Goal: Ask a question

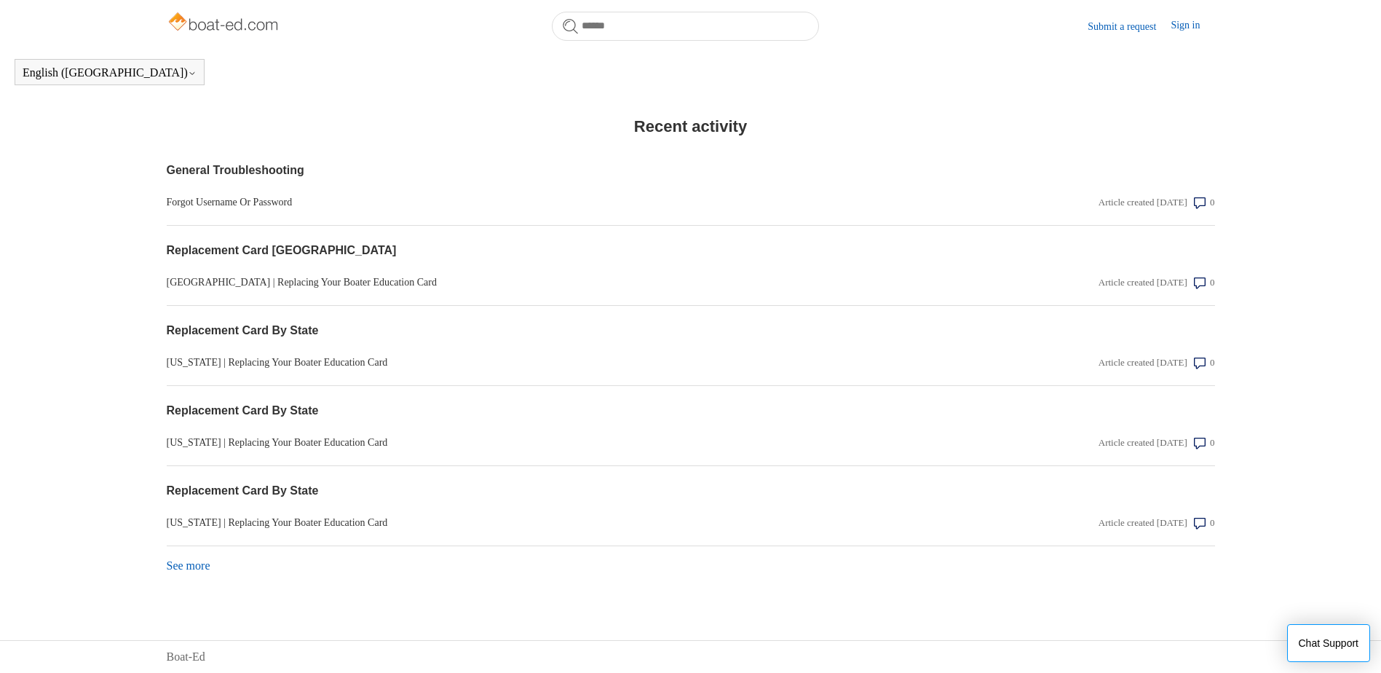
scroll to position [1124, 0]
click at [186, 566] on link "See more items from recent activity" at bounding box center [189, 565] width 44 height 12
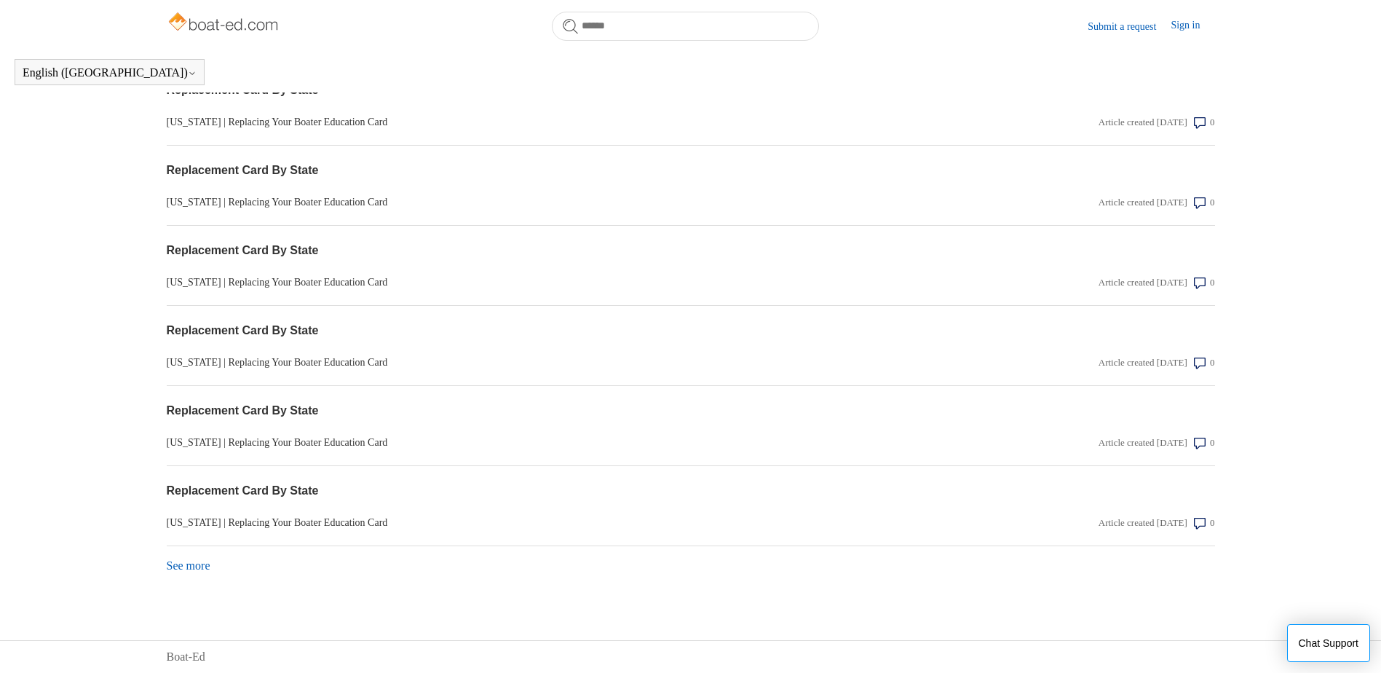
scroll to position [1524, 0]
click at [194, 563] on link "See more items from recent activity" at bounding box center [189, 565] width 44 height 12
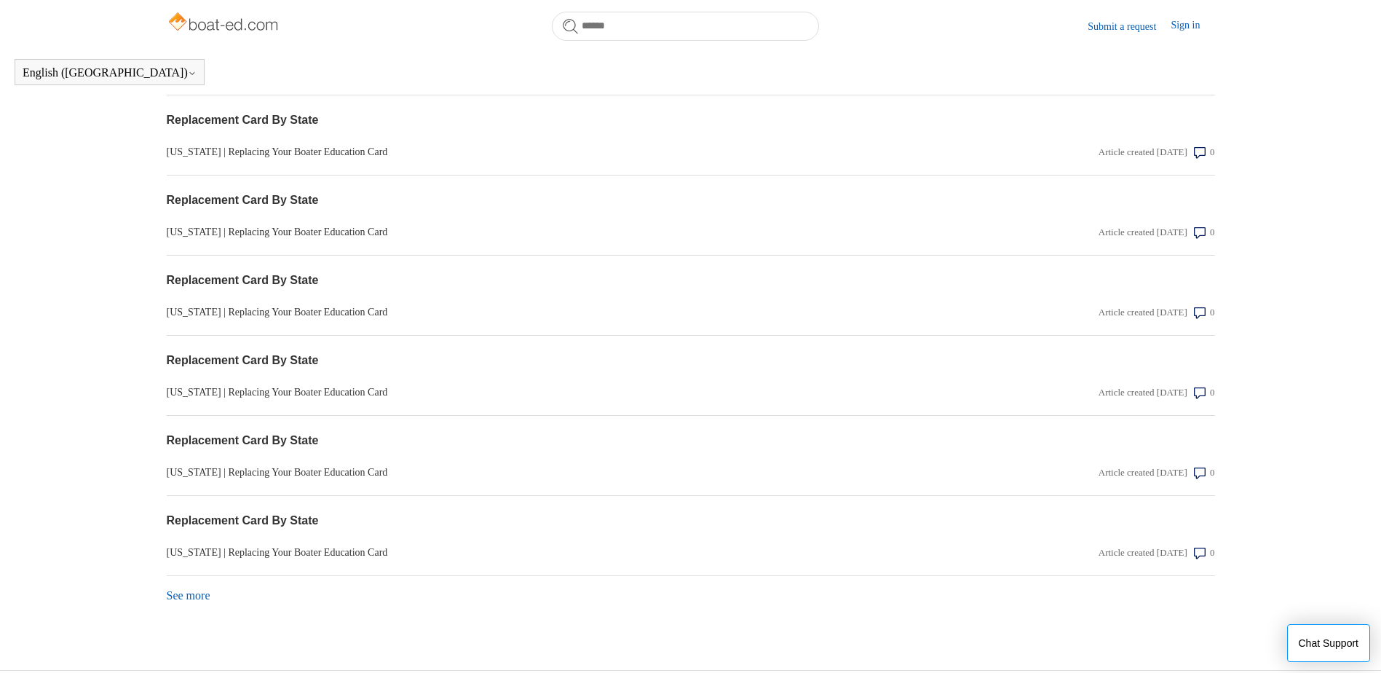
scroll to position [1925, 0]
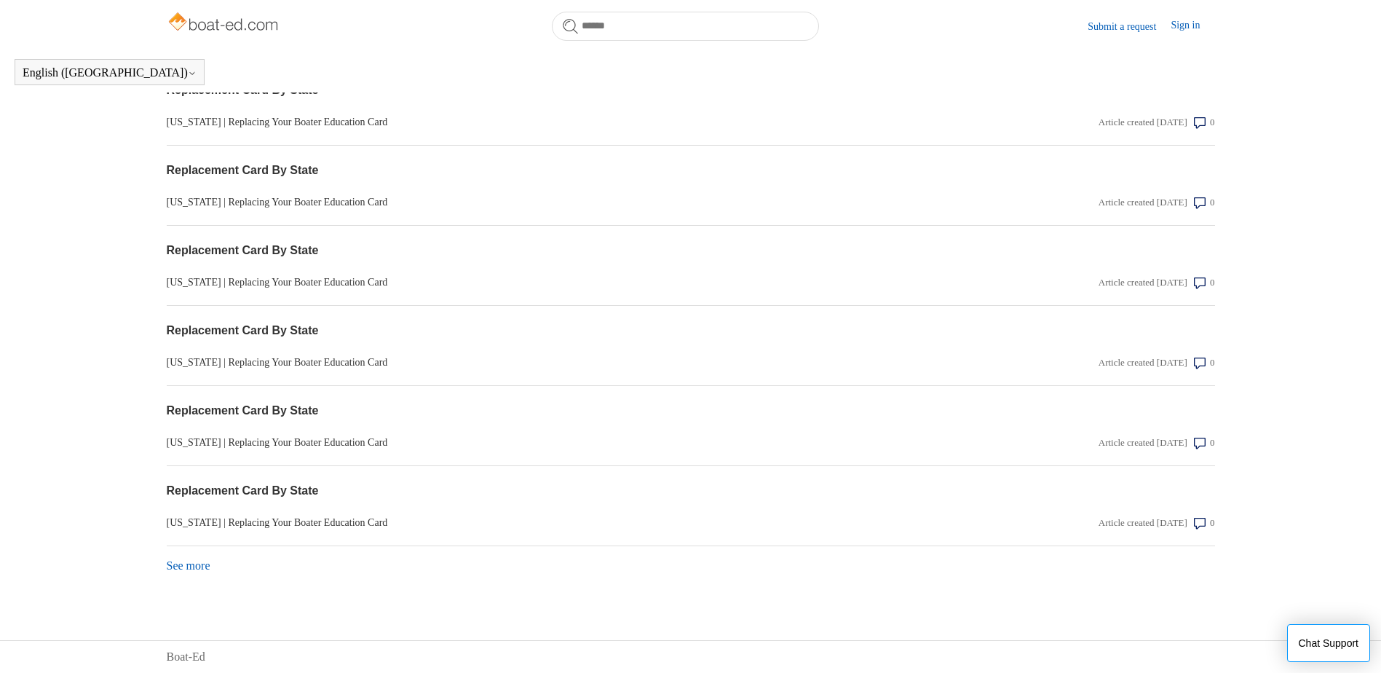
click at [207, 570] on link "See more items from recent activity" at bounding box center [189, 565] width 44 height 12
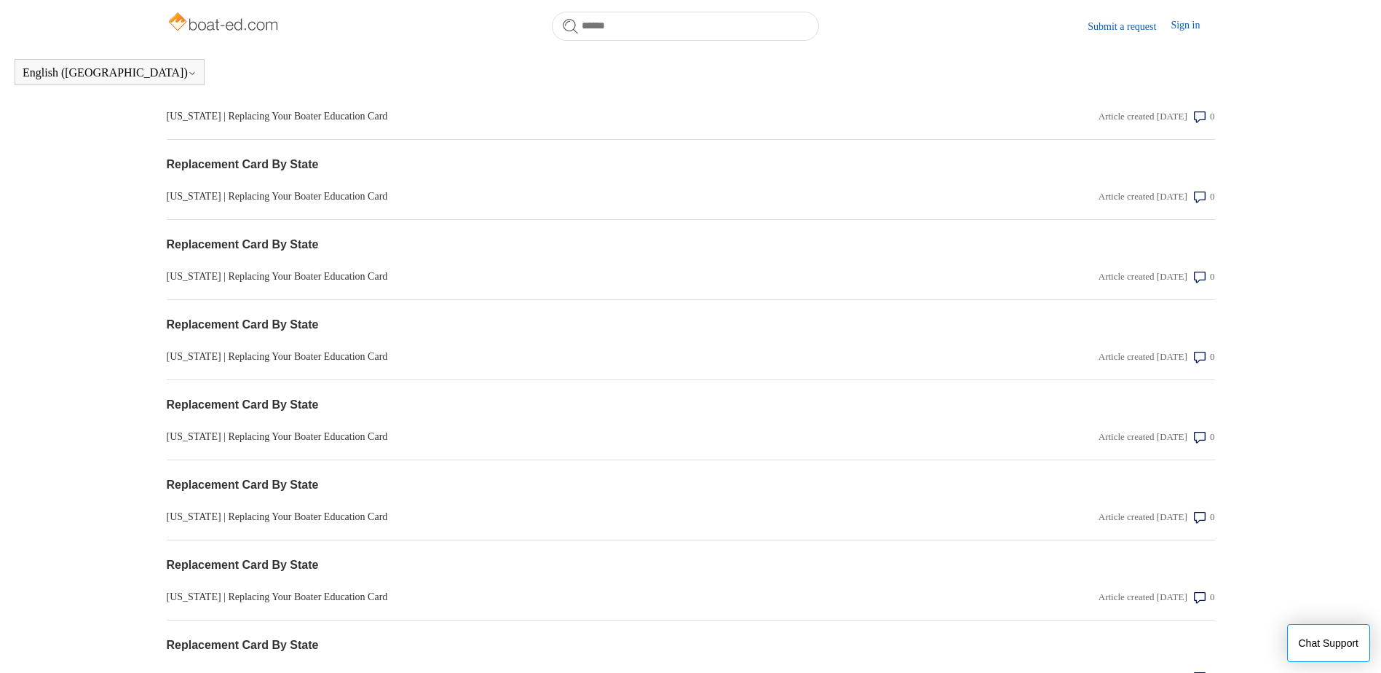
scroll to position [1524, 0]
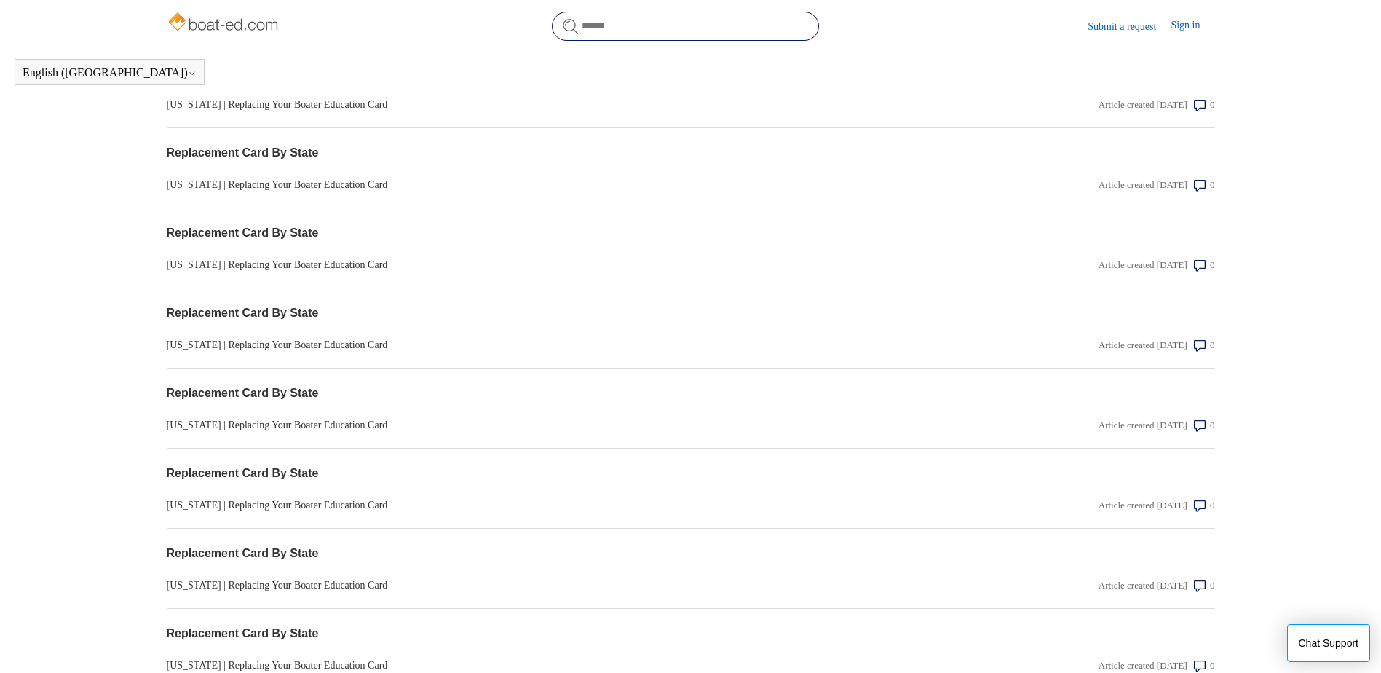
click at [641, 27] on input "Search" at bounding box center [685, 26] width 267 height 29
type input "*"
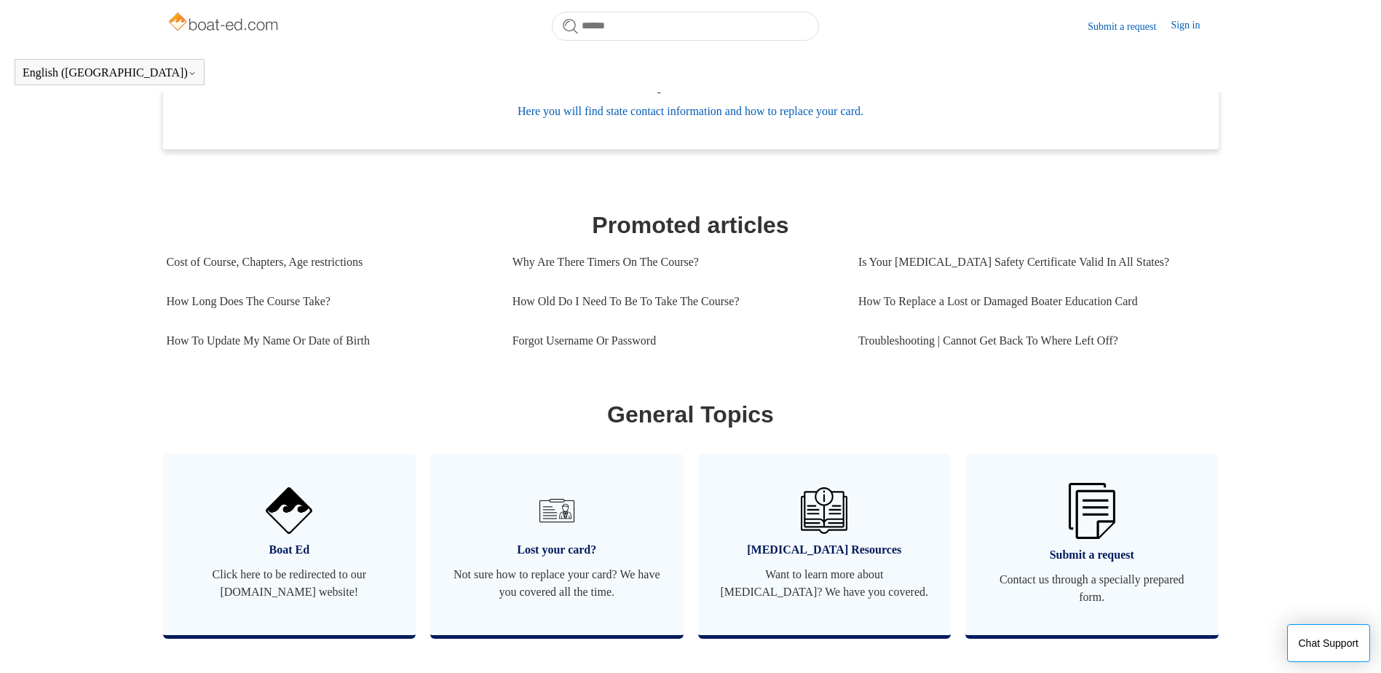
scroll to position [505, 0]
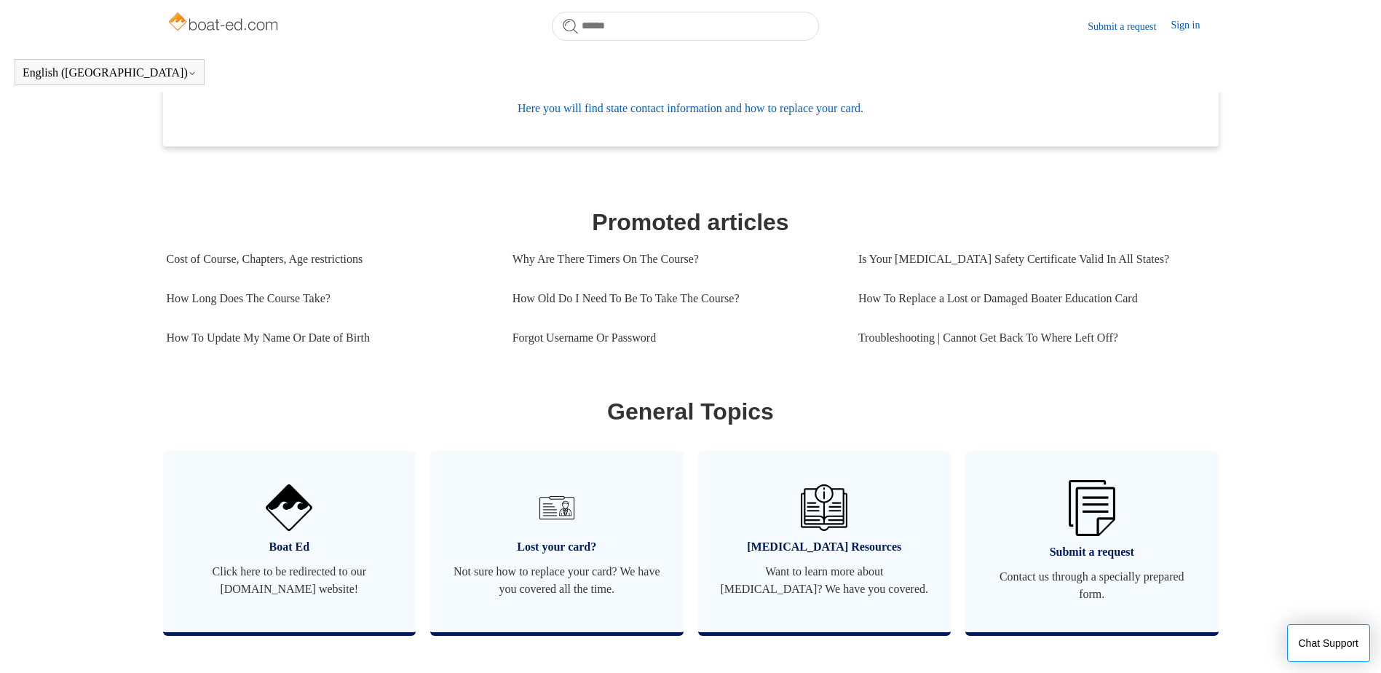
click at [1129, 26] on link "Submit a request" at bounding box center [1128, 26] width 83 height 15
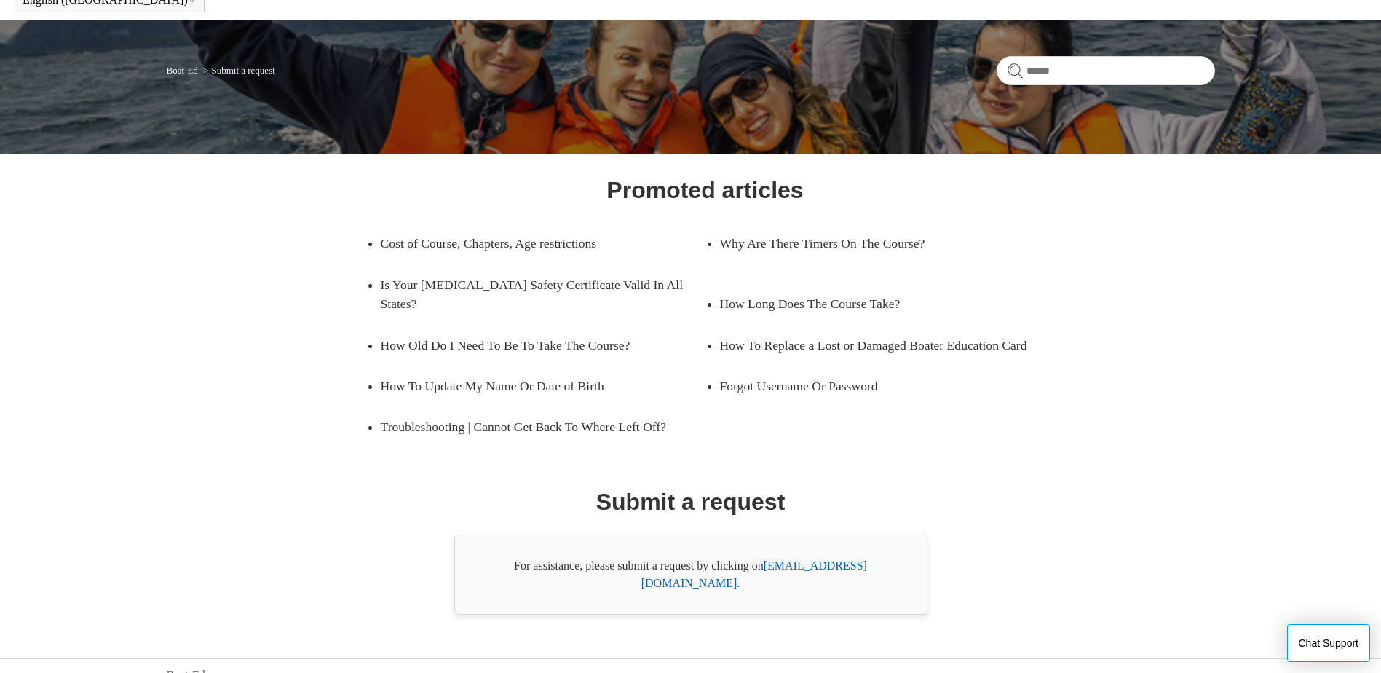
scroll to position [74, 0]
click at [833, 568] on link "support@boat-ed.com" at bounding box center [754, 573] width 226 height 30
click at [802, 562] on link "support@boat-ed.com" at bounding box center [754, 573] width 226 height 30
click at [804, 562] on link "support@boat-ed.com" at bounding box center [754, 573] width 226 height 30
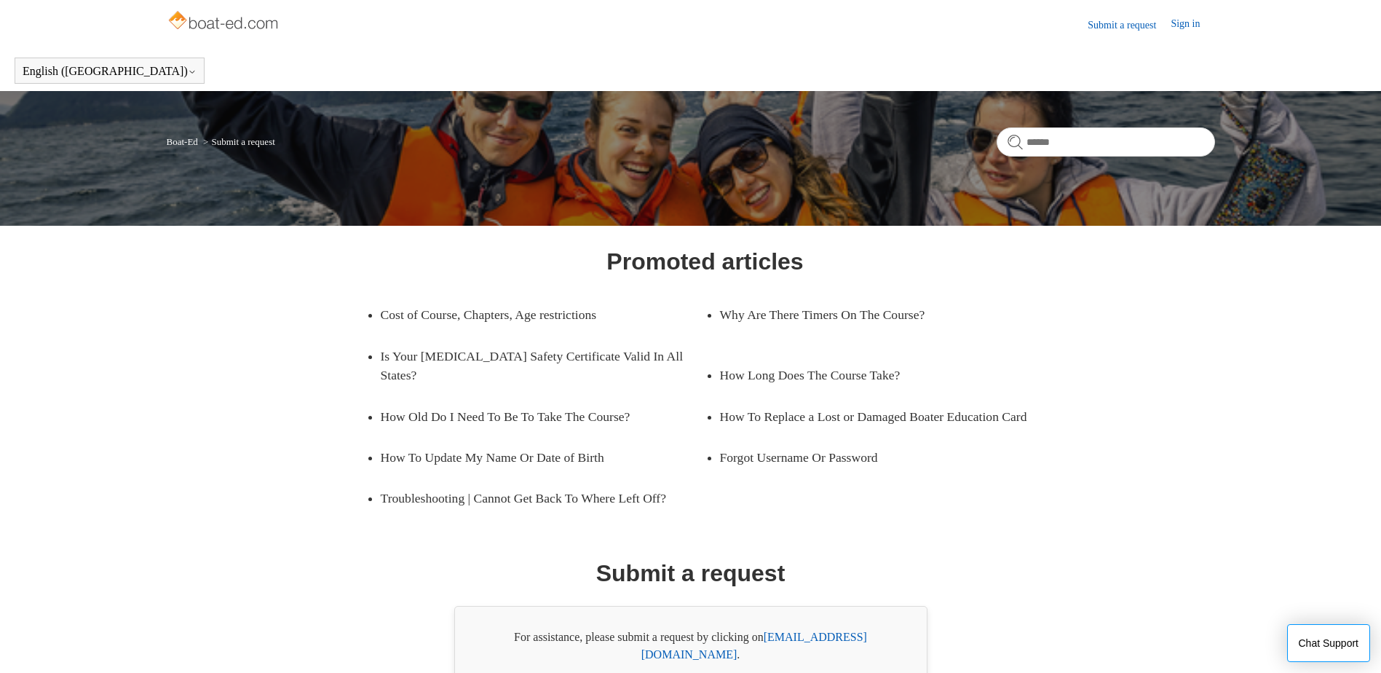
scroll to position [0, 0]
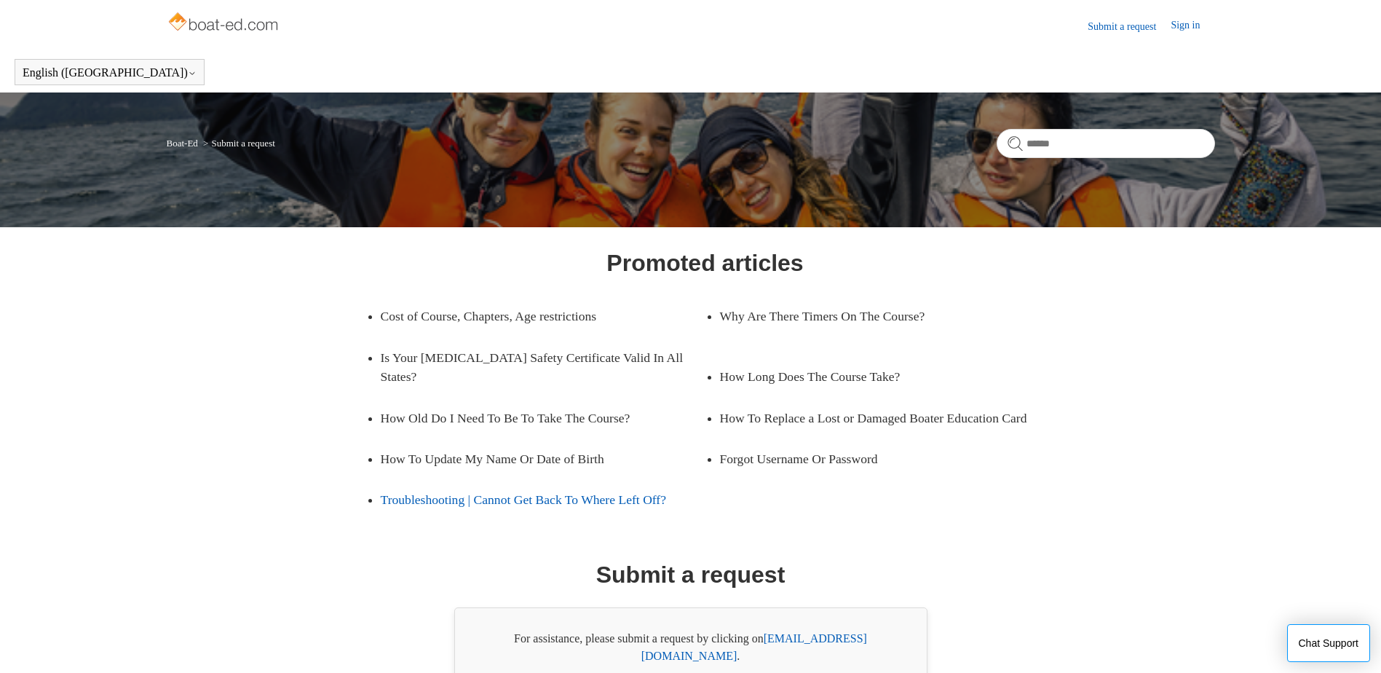
click at [449, 496] on link "Troubleshooting | Cannot Get Back To Where Left Off?" at bounding box center [543, 499] width 325 height 41
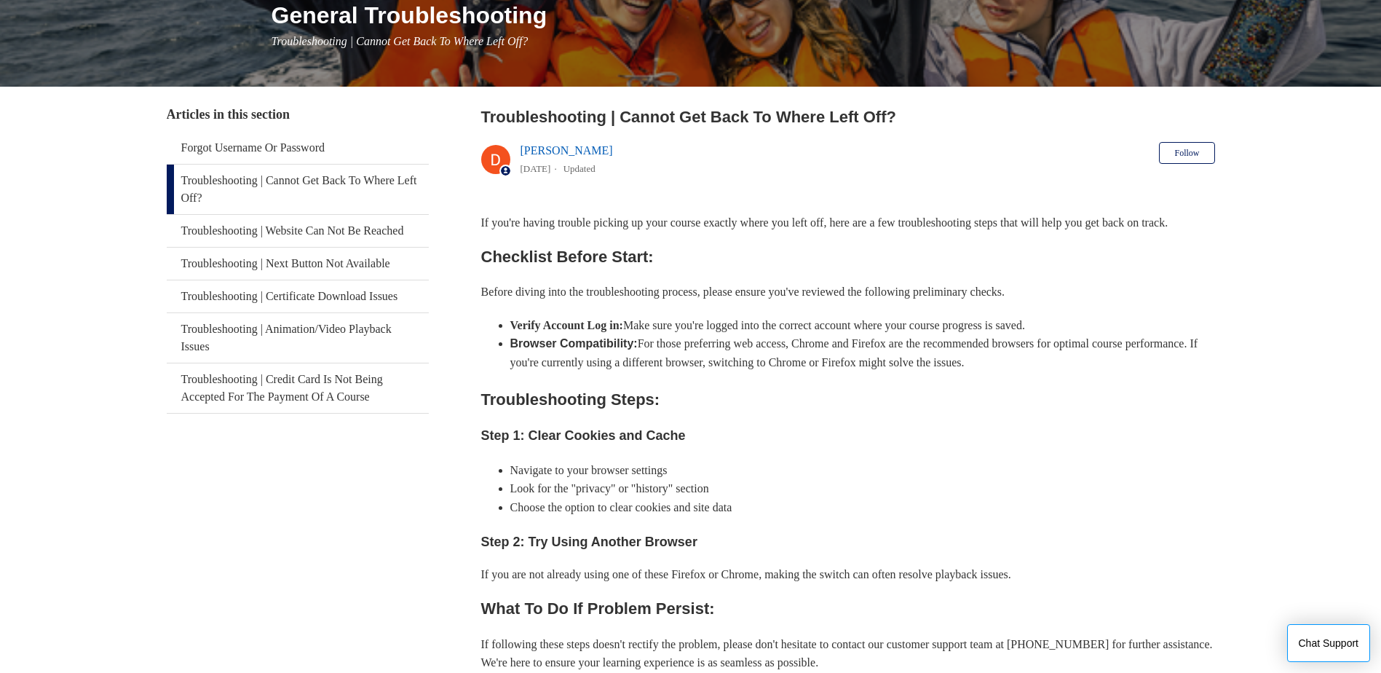
scroll to position [218, 0]
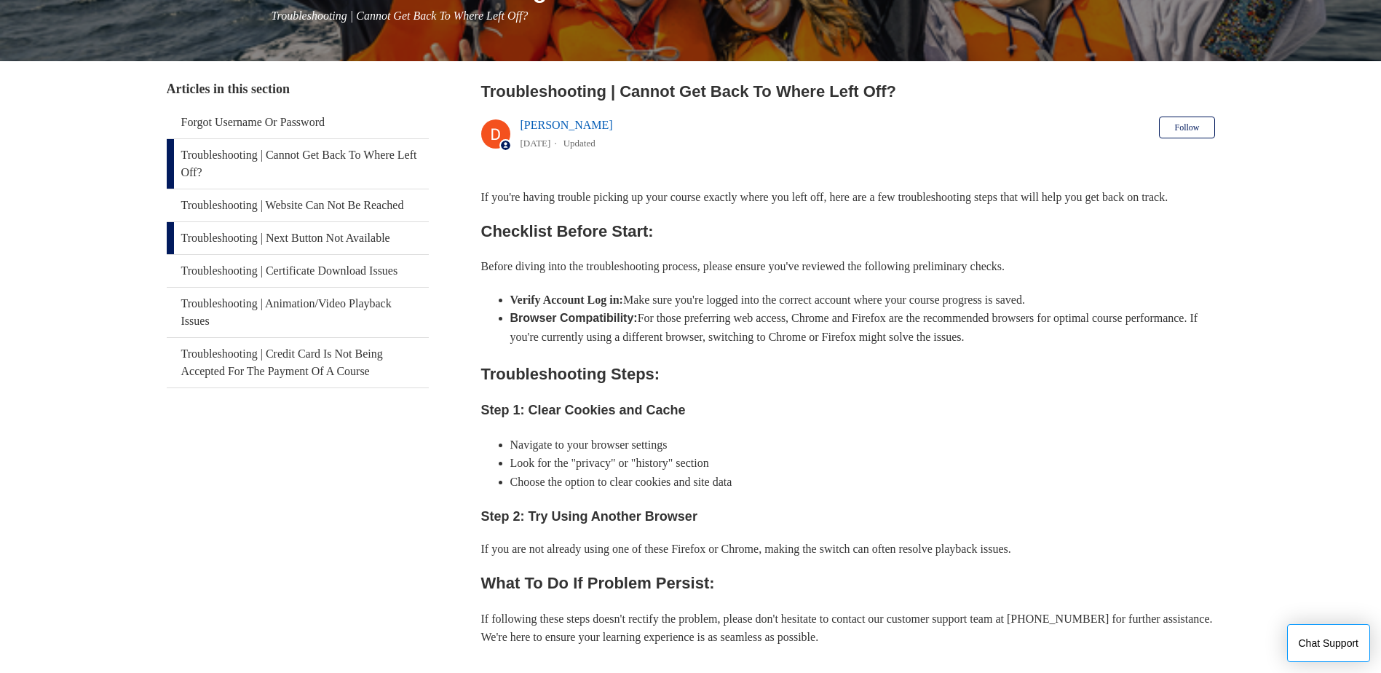
click at [375, 254] on link "Troubleshooting | Next Button Not Available" at bounding box center [298, 238] width 262 height 32
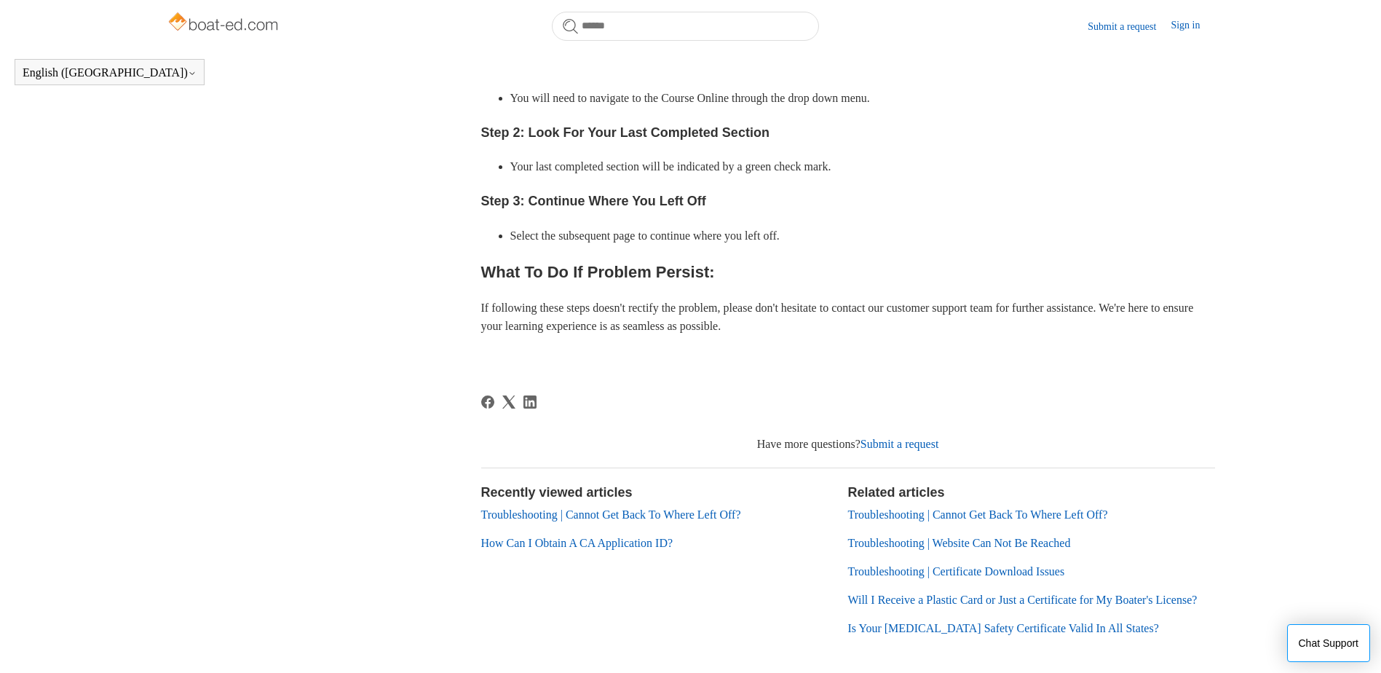
scroll to position [614, 0]
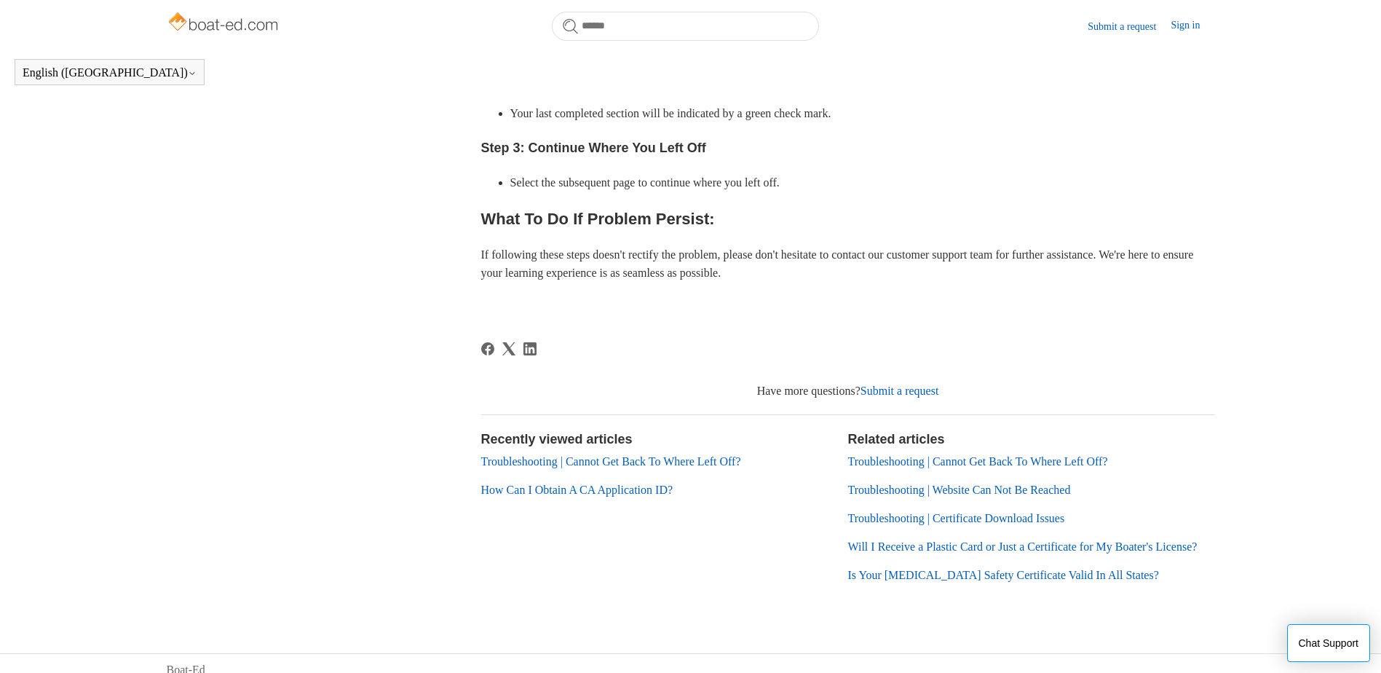
click at [895, 387] on link "Submit a request" at bounding box center [899, 390] width 79 height 12
